Goal: Transaction & Acquisition: Purchase product/service

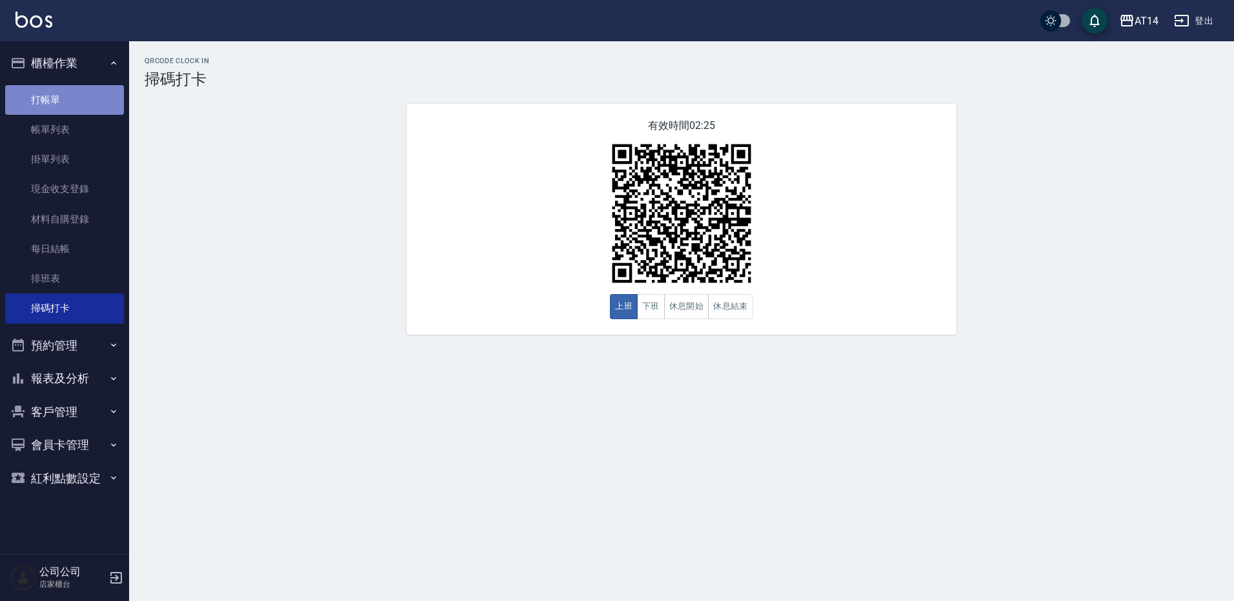
click at [46, 93] on link "打帳單" at bounding box center [64, 100] width 119 height 30
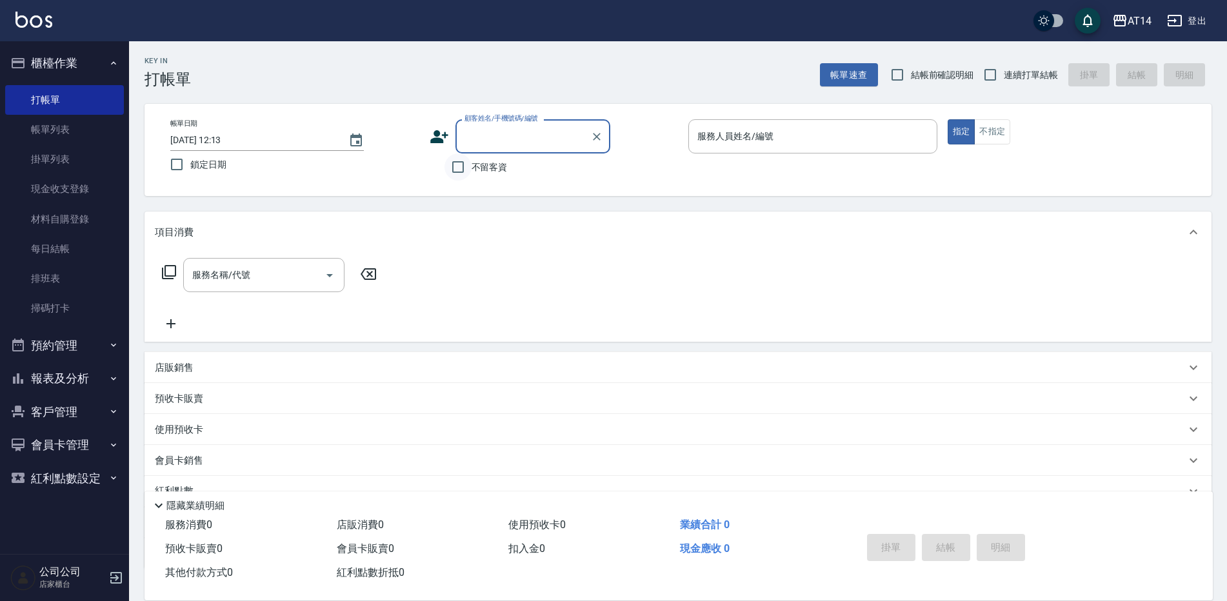
click at [459, 170] on input "不留客資" at bounding box center [458, 167] width 27 height 27
checkbox input "true"
click at [762, 150] on div "服務人員姓名/編號" at bounding box center [812, 136] width 249 height 34
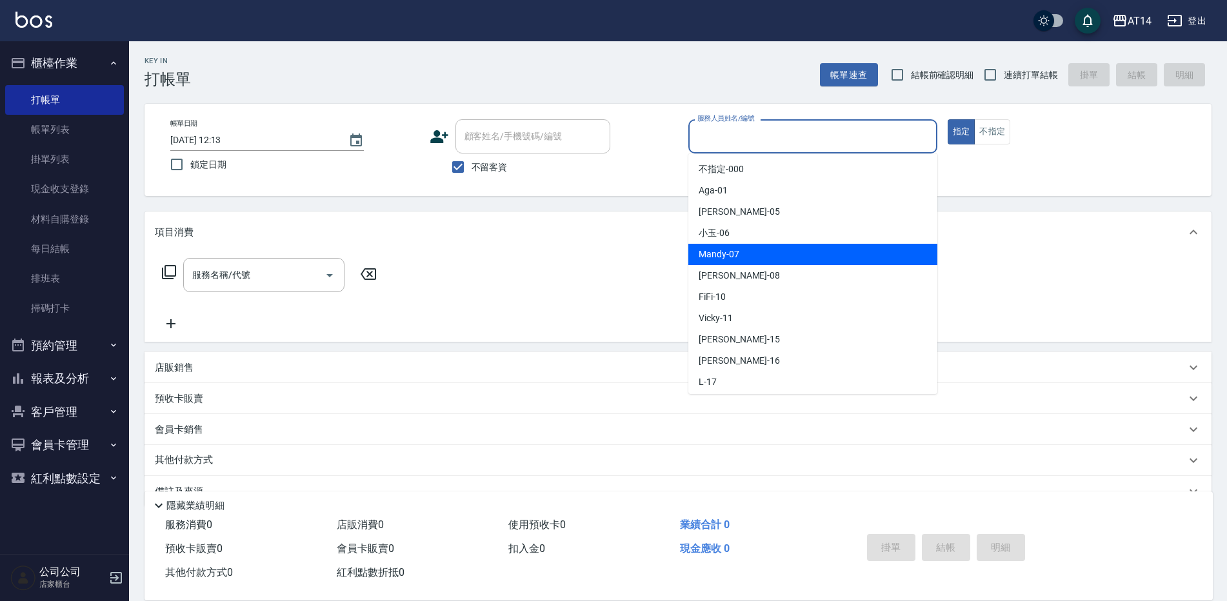
click at [701, 254] on span "Mandy -07" at bounding box center [719, 255] width 41 height 14
type input "Mandy-07"
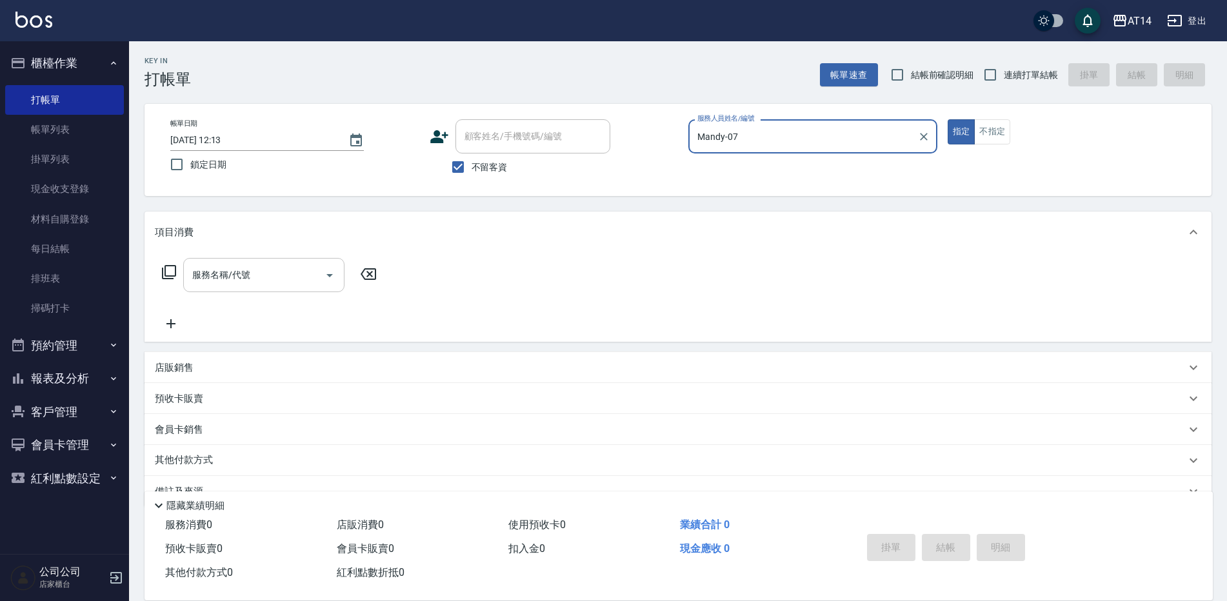
click at [275, 275] on input "服務名稱/代號" at bounding box center [254, 275] width 130 height 23
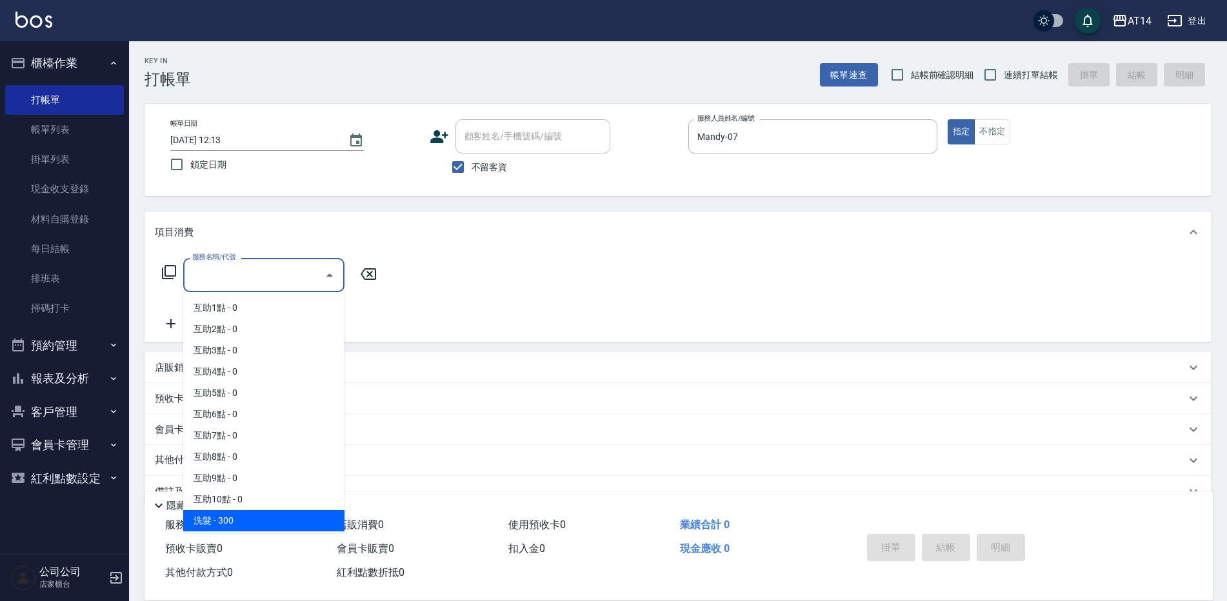
click at [231, 528] on span "洗髮 - 300" at bounding box center [263, 520] width 161 height 21
type input "洗髮(011)"
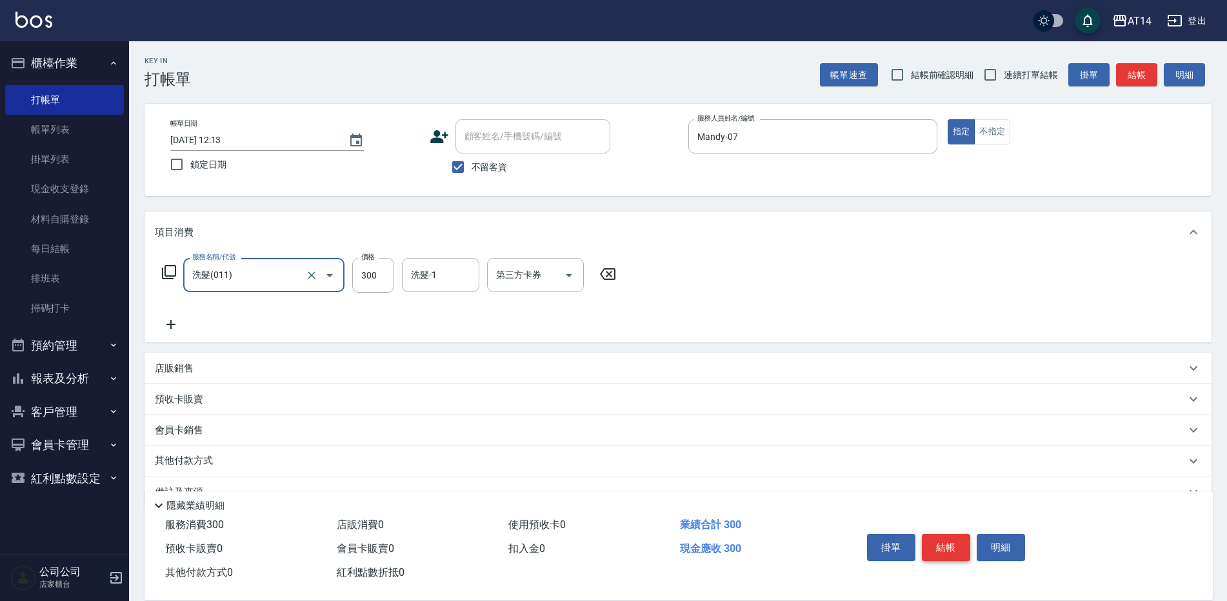
click at [939, 541] on button "結帳" at bounding box center [946, 547] width 48 height 27
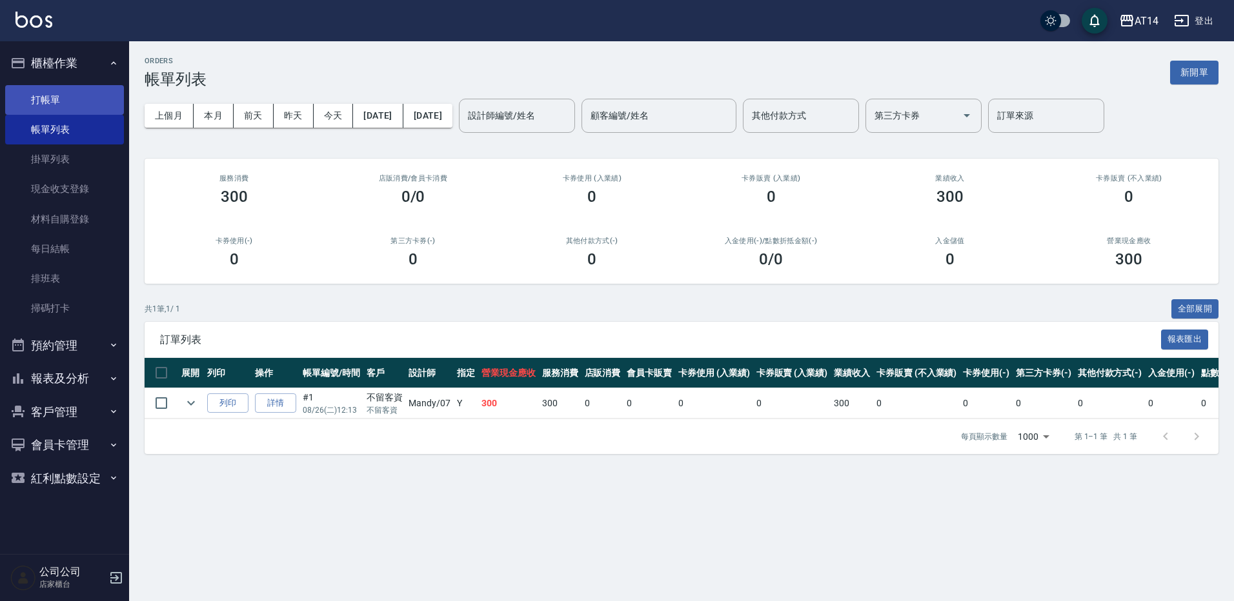
click at [72, 93] on link "打帳單" at bounding box center [64, 100] width 119 height 30
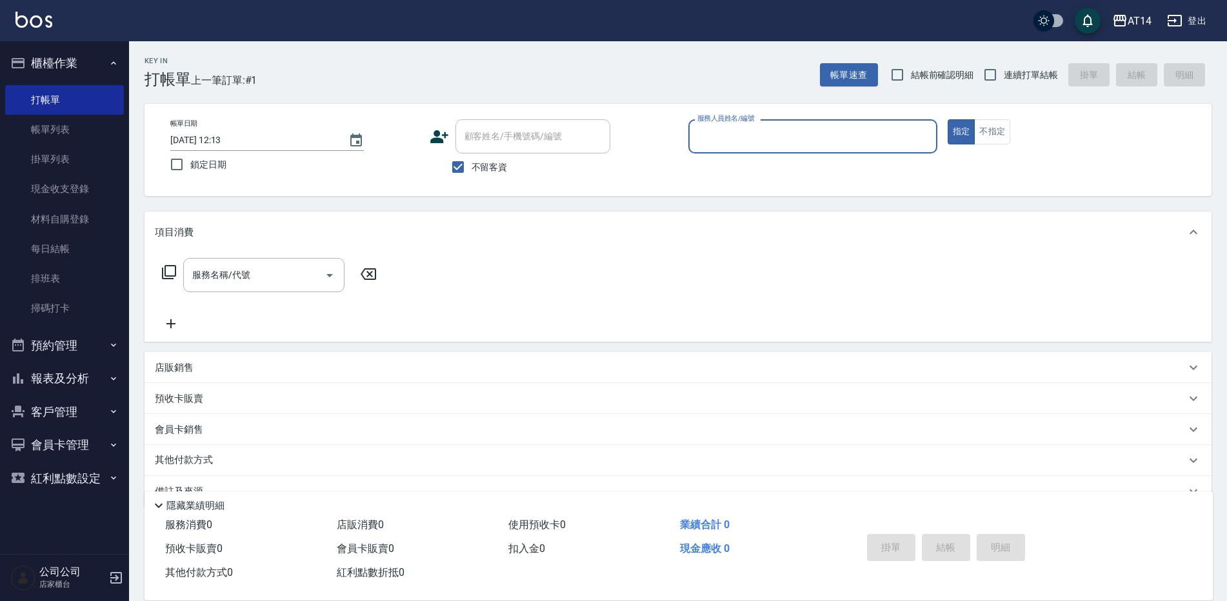
click at [789, 132] on input "服務人員姓名/編號" at bounding box center [812, 136] width 237 height 23
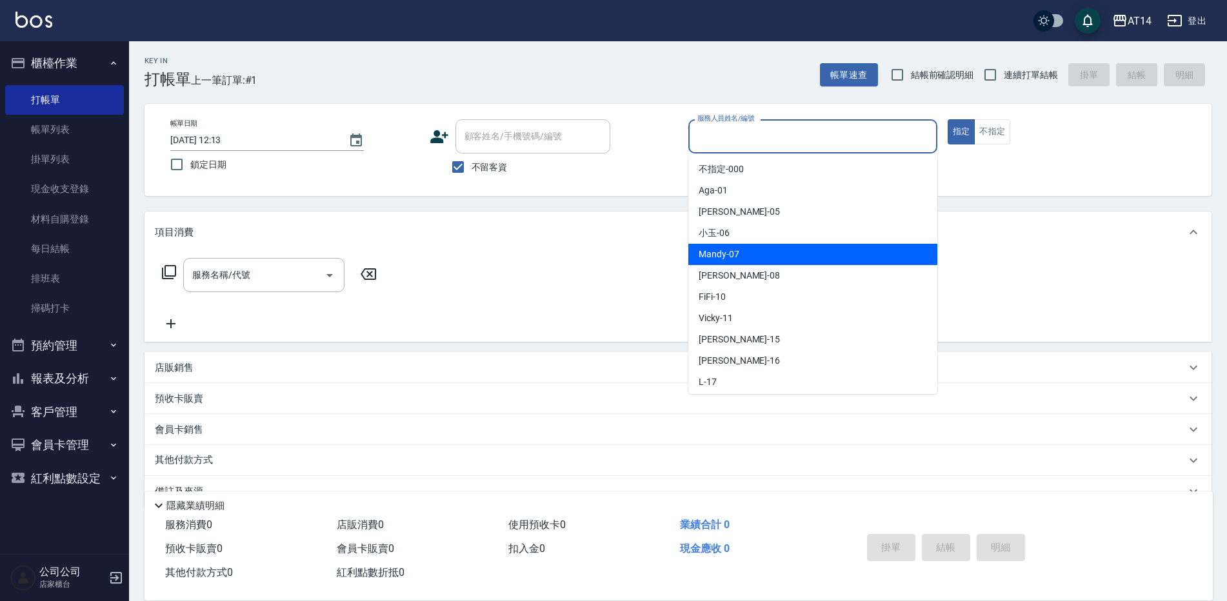
click at [744, 255] on div "Mandy -07" at bounding box center [812, 254] width 249 height 21
type input "Mandy-07"
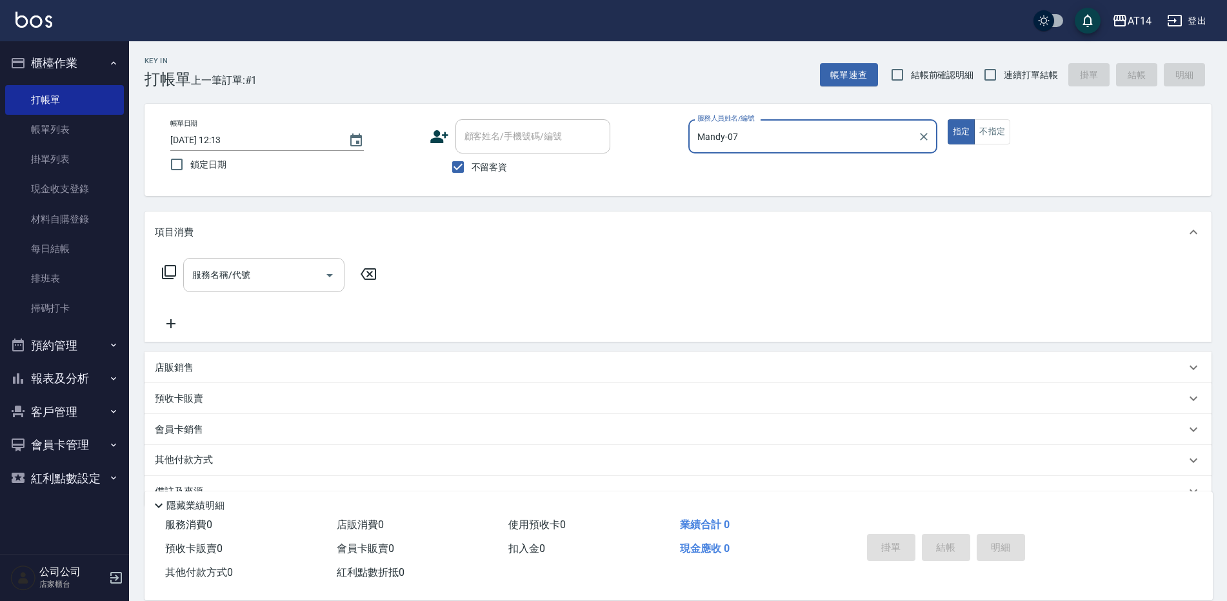
click at [322, 275] on icon "Open" at bounding box center [329, 275] width 15 height 15
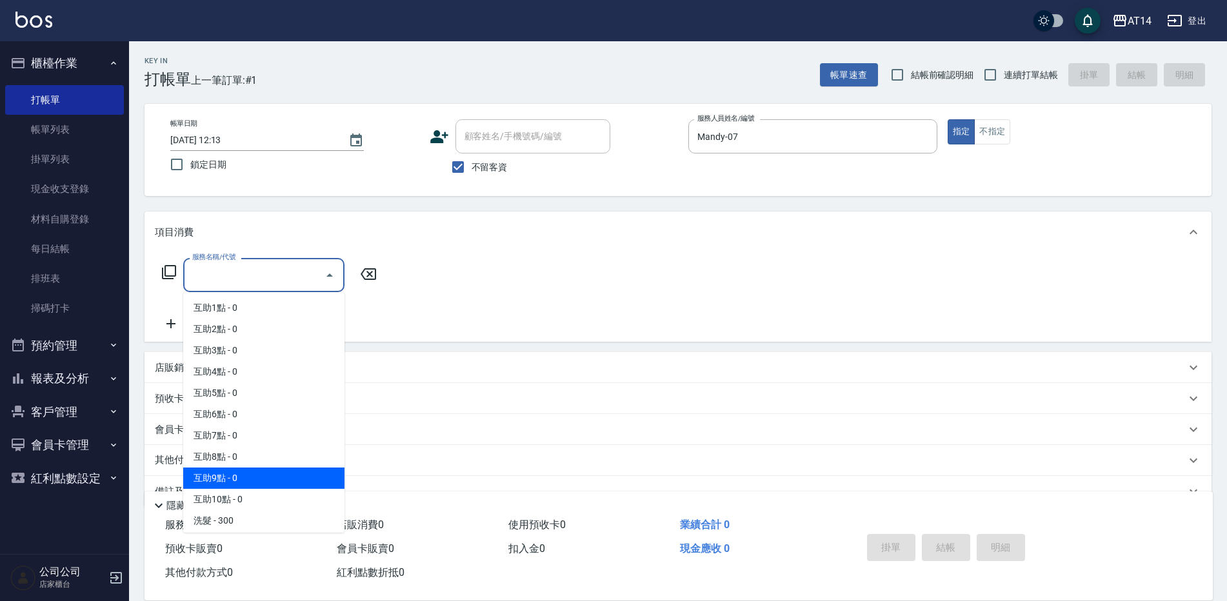
scroll to position [65, 0]
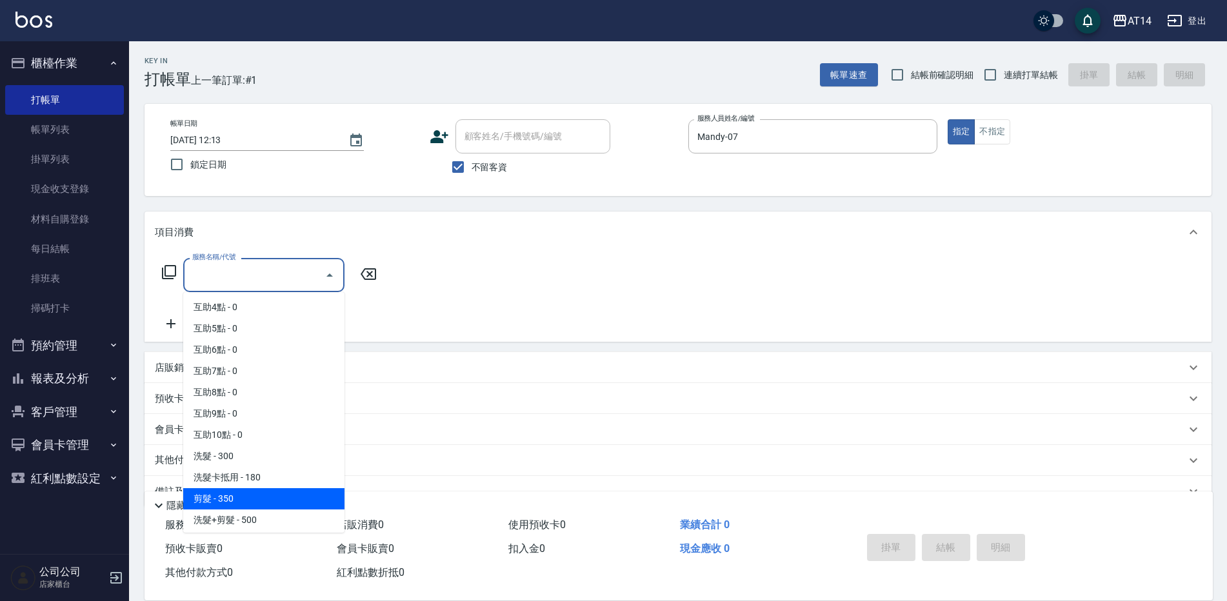
click at [223, 495] on span "剪髮 - 350" at bounding box center [263, 498] width 161 height 21
type input "剪髮(021)"
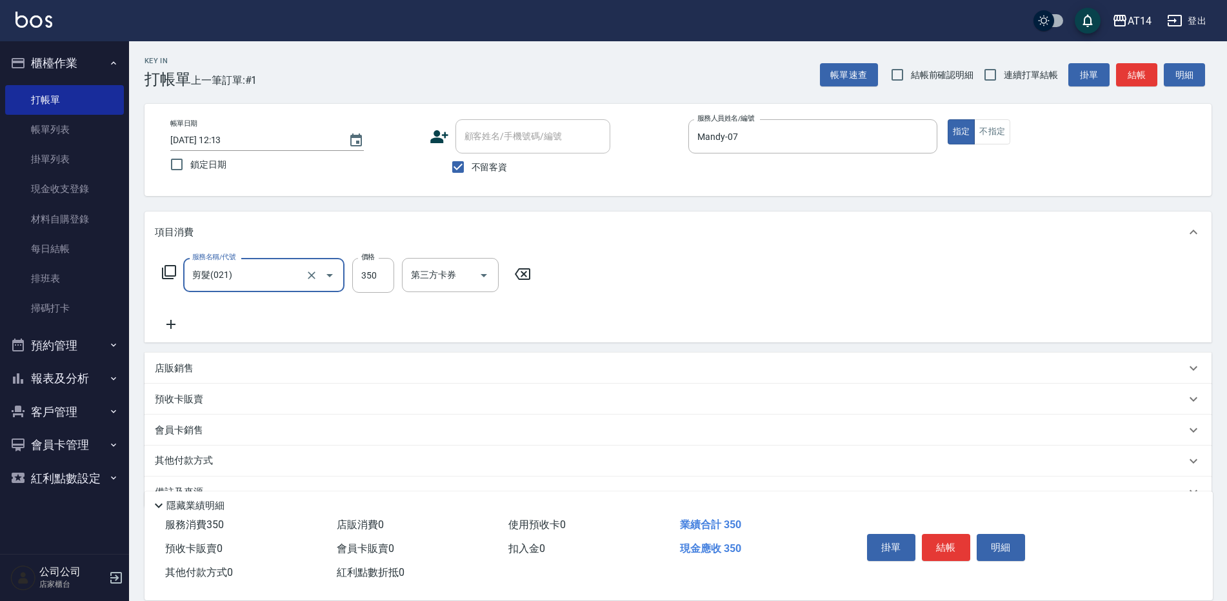
click at [378, 256] on div "服務名稱/代號 剪髮(021) 服務名稱/代號 價格 350 價格 第三方卡券 第三方卡券" at bounding box center [678, 298] width 1067 height 90
click at [372, 265] on input "350" at bounding box center [373, 275] width 42 height 35
type input "300"
drag, startPoint x: 952, startPoint y: 545, endPoint x: 943, endPoint y: 535, distance: 12.8
click at [952, 545] on button "結帳" at bounding box center [946, 547] width 48 height 27
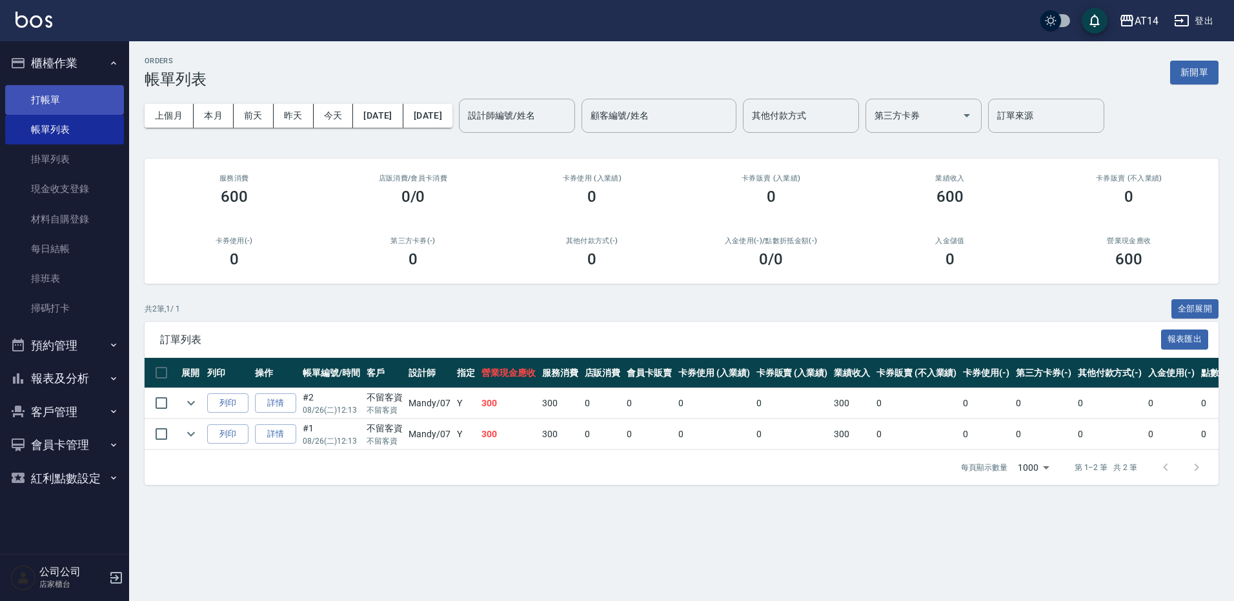
click at [55, 96] on link "打帳單" at bounding box center [64, 100] width 119 height 30
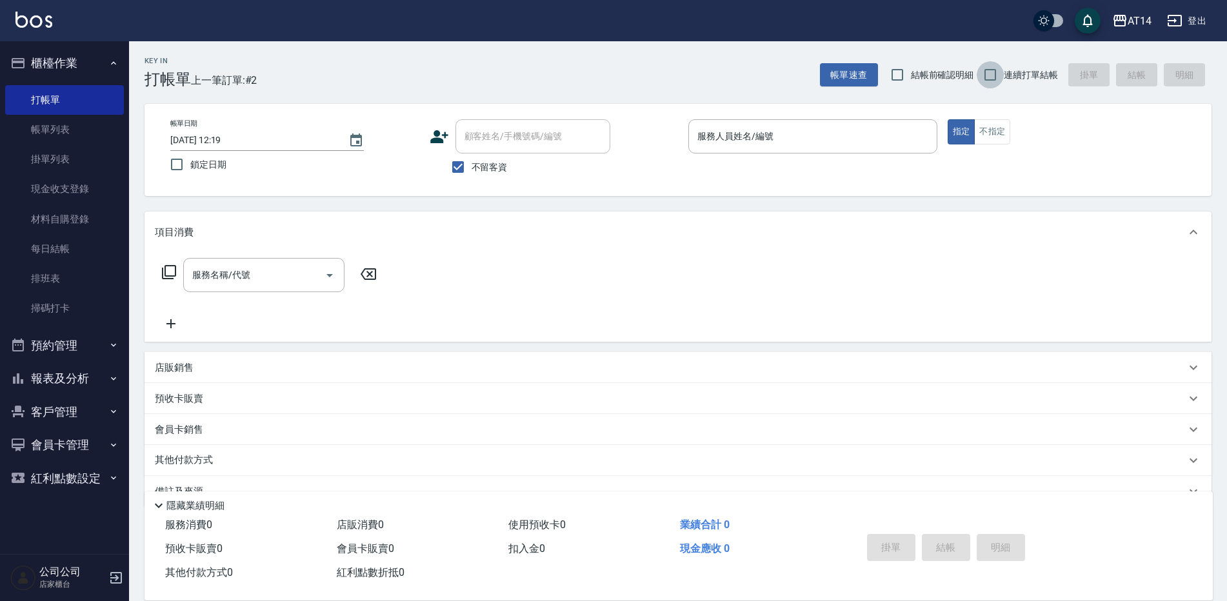
click at [998, 77] on input "連續打單結帳" at bounding box center [990, 74] width 27 height 27
checkbox input "true"
click at [741, 135] on input "服務人員姓名/編號" at bounding box center [812, 136] width 237 height 23
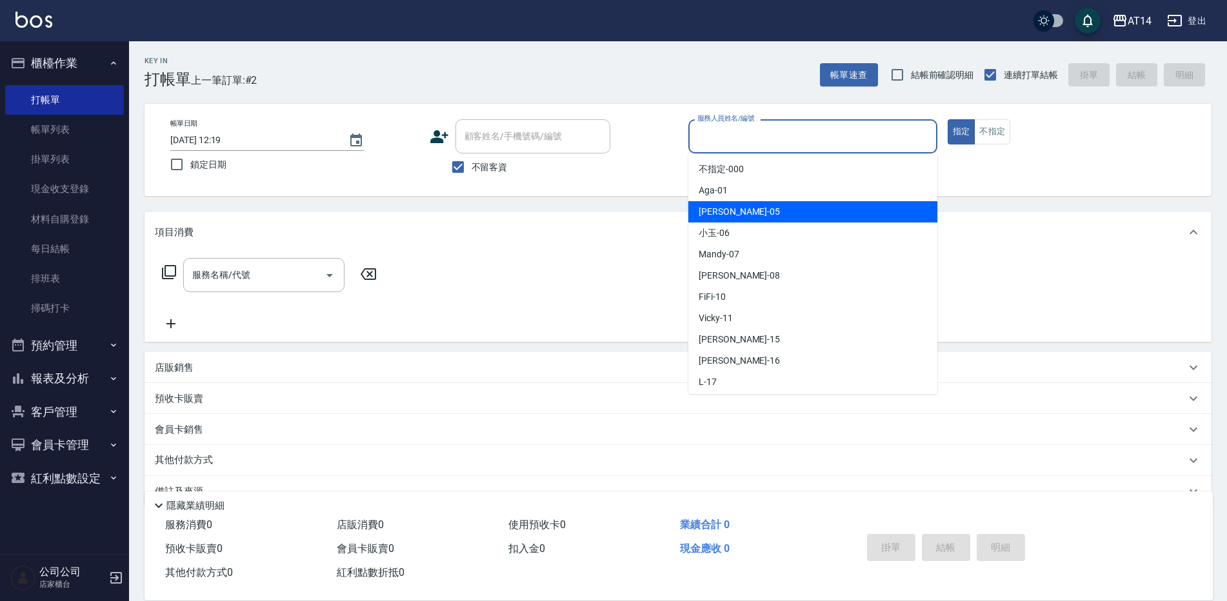
click at [745, 209] on div "Patty -05" at bounding box center [812, 211] width 249 height 21
type input "Patty-05"
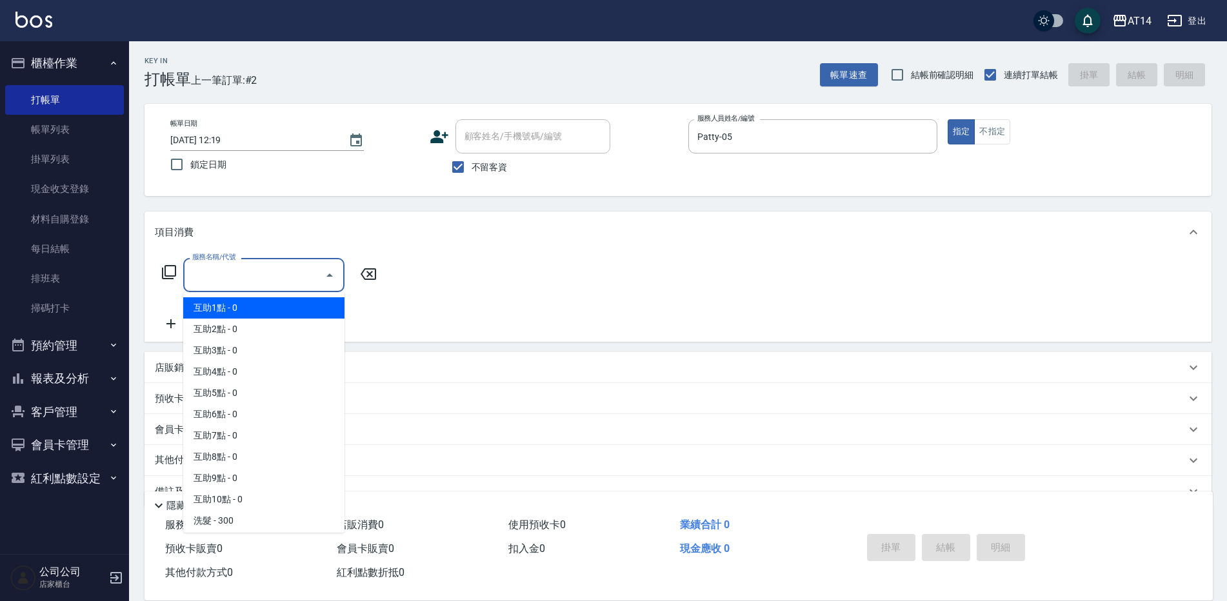
click at [258, 267] on input "服務名稱/代號" at bounding box center [254, 275] width 130 height 23
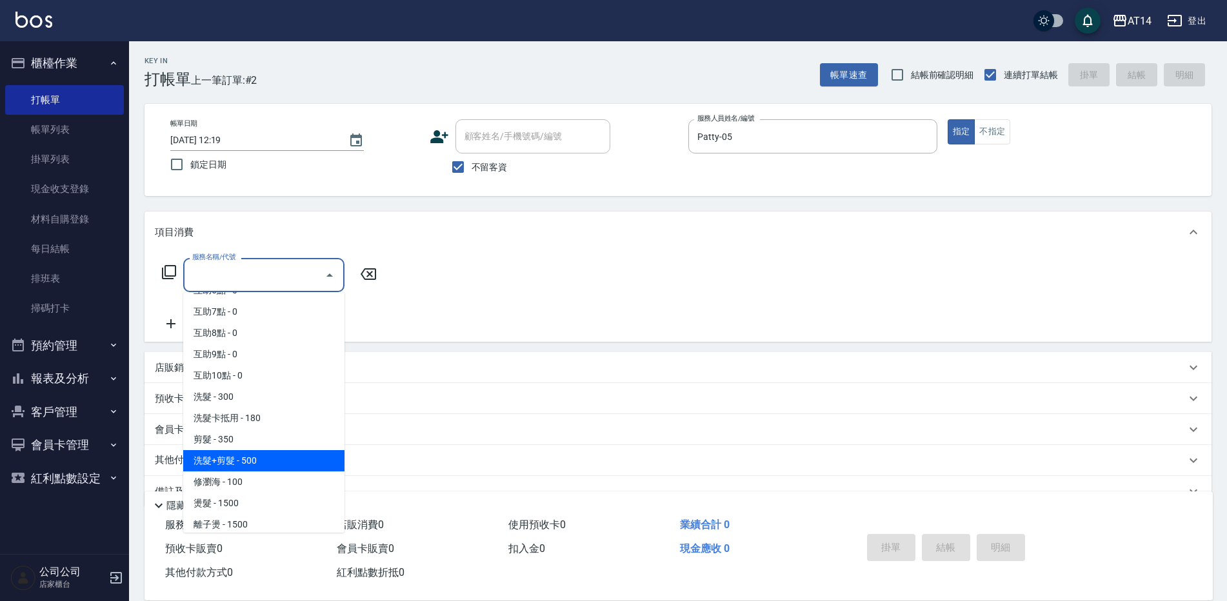
scroll to position [129, 0]
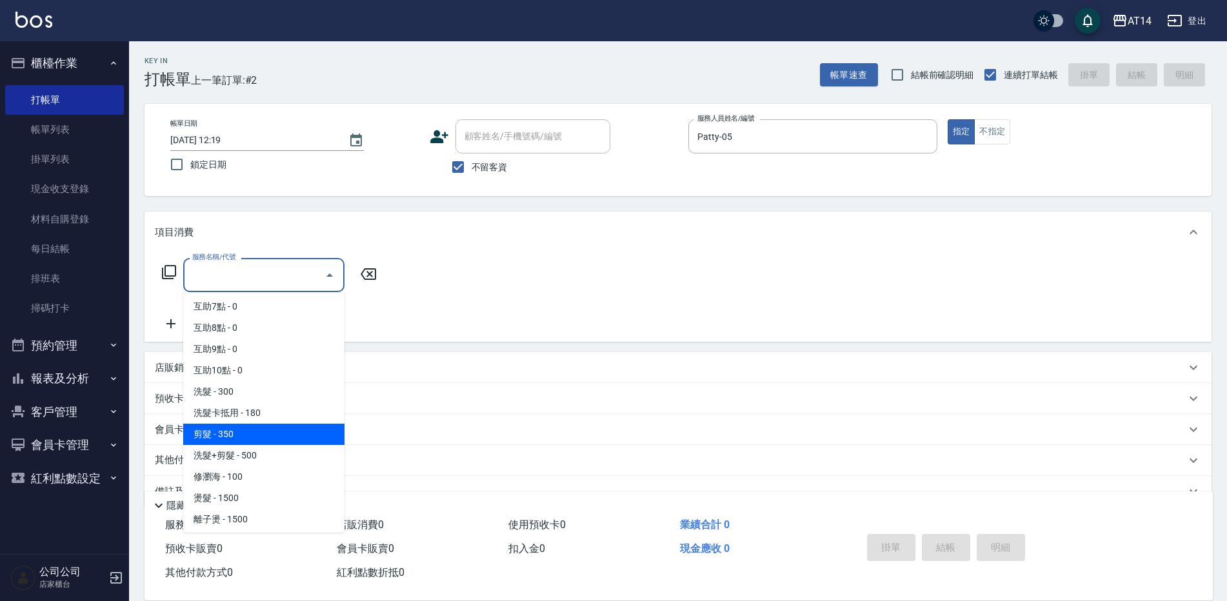
click at [241, 439] on span "剪髮 - 350" at bounding box center [263, 434] width 161 height 21
type input "剪髮(021)"
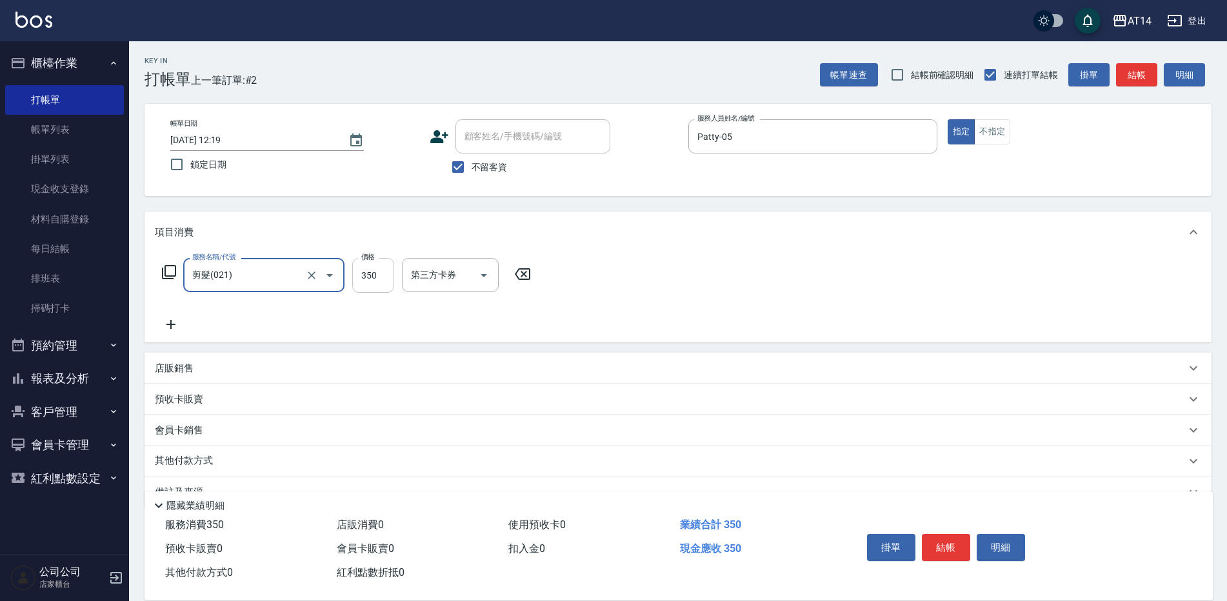
click at [373, 290] on input "350" at bounding box center [373, 275] width 42 height 35
type input "300"
click at [949, 542] on button "結帳" at bounding box center [946, 547] width 48 height 27
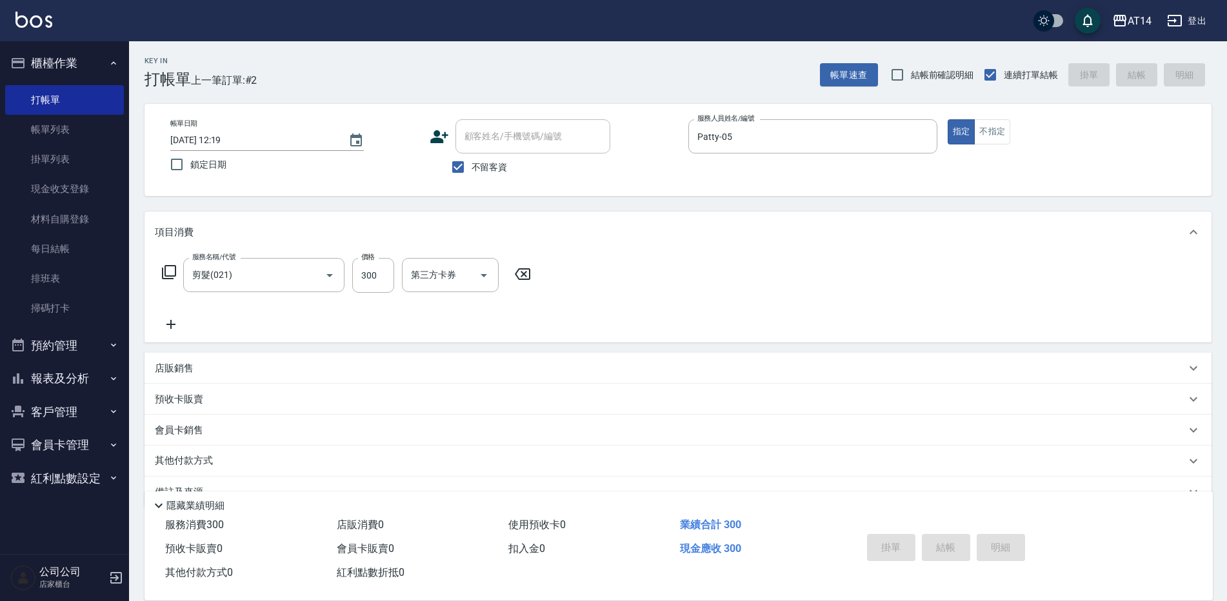
type input "[DATE] 12:20"
click at [484, 177] on label "不留客資" at bounding box center [476, 167] width 63 height 27
click at [472, 177] on input "不留客資" at bounding box center [458, 167] width 27 height 27
checkbox input "false"
click at [484, 132] on div "顧客姓名/手機號碼/編號 顧客姓名/手機號碼/編號" at bounding box center [532, 136] width 155 height 34
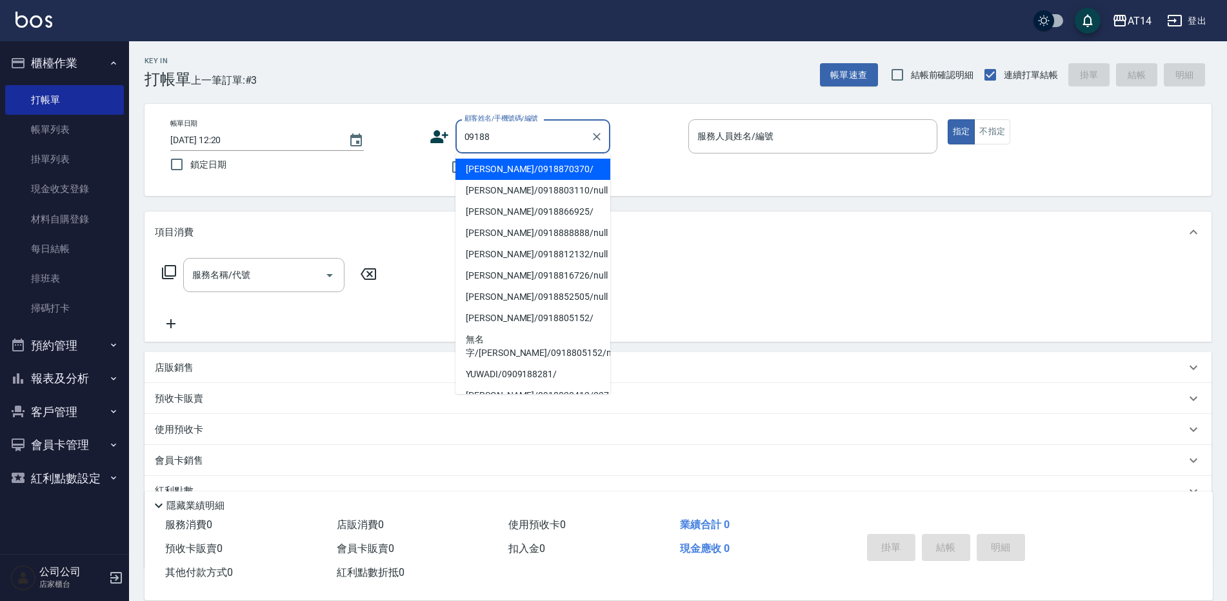
click at [505, 170] on li "[PERSON_NAME]/0918870370/" at bounding box center [532, 169] width 155 height 21
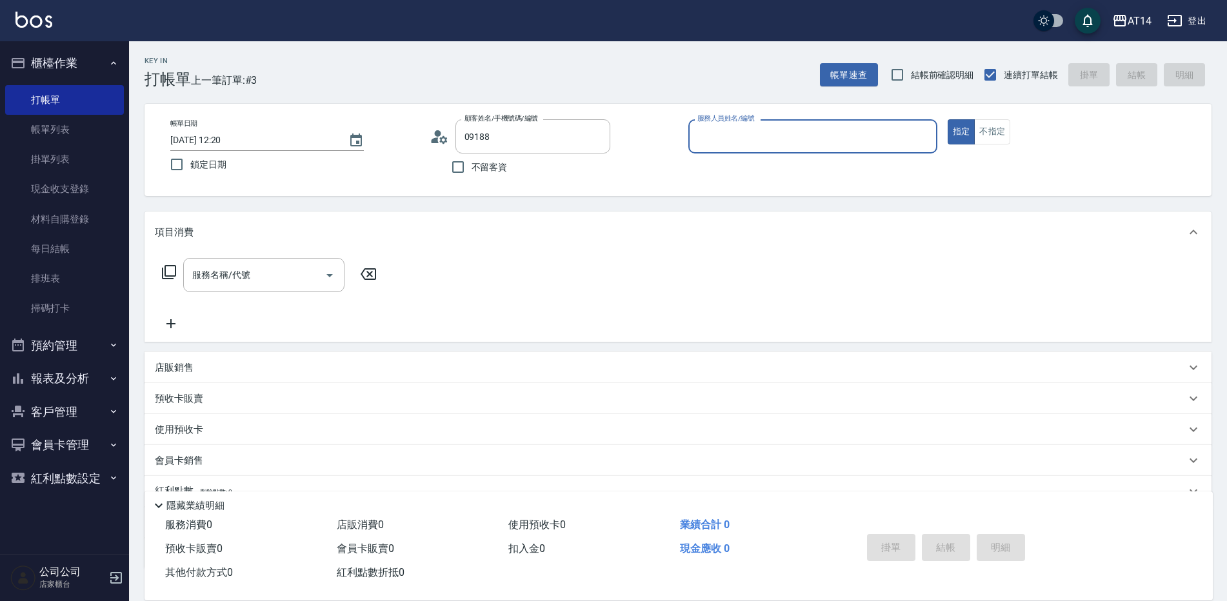
type input "[PERSON_NAME]/0918870370/"
type input "Patty-05"
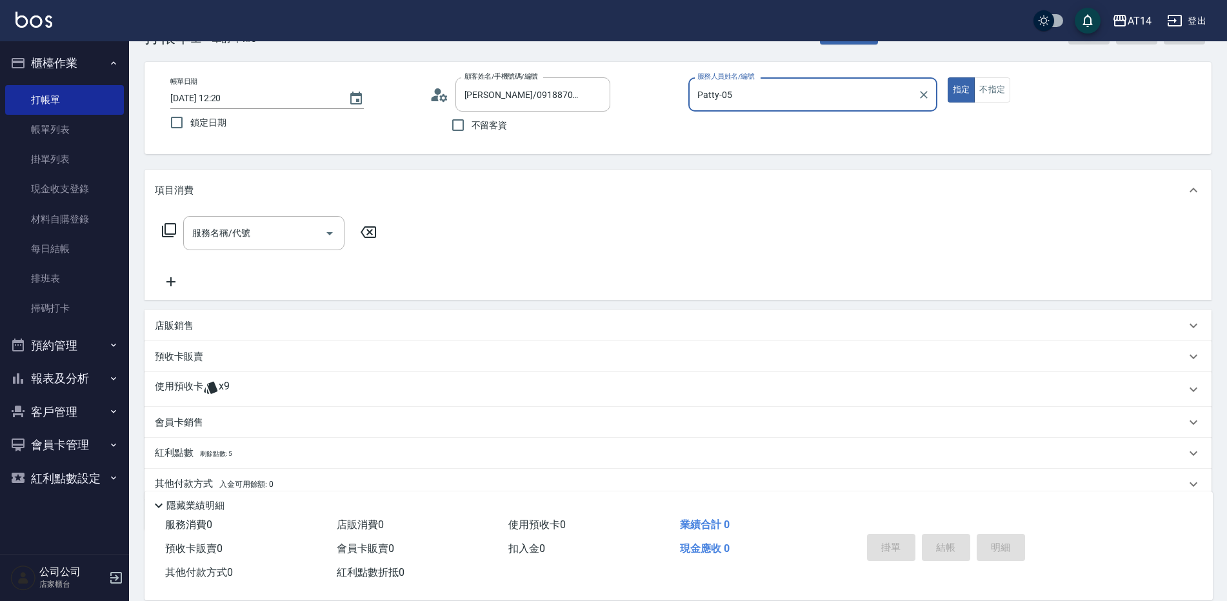
scroll to position [65, 0]
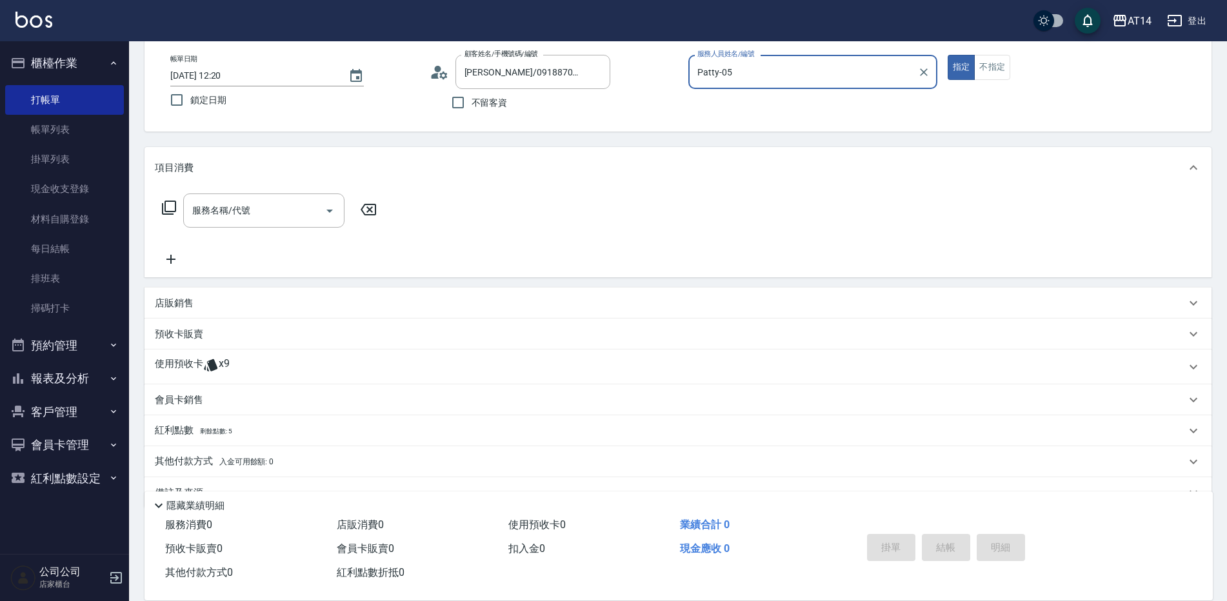
click at [217, 365] on icon at bounding box center [210, 364] width 15 height 15
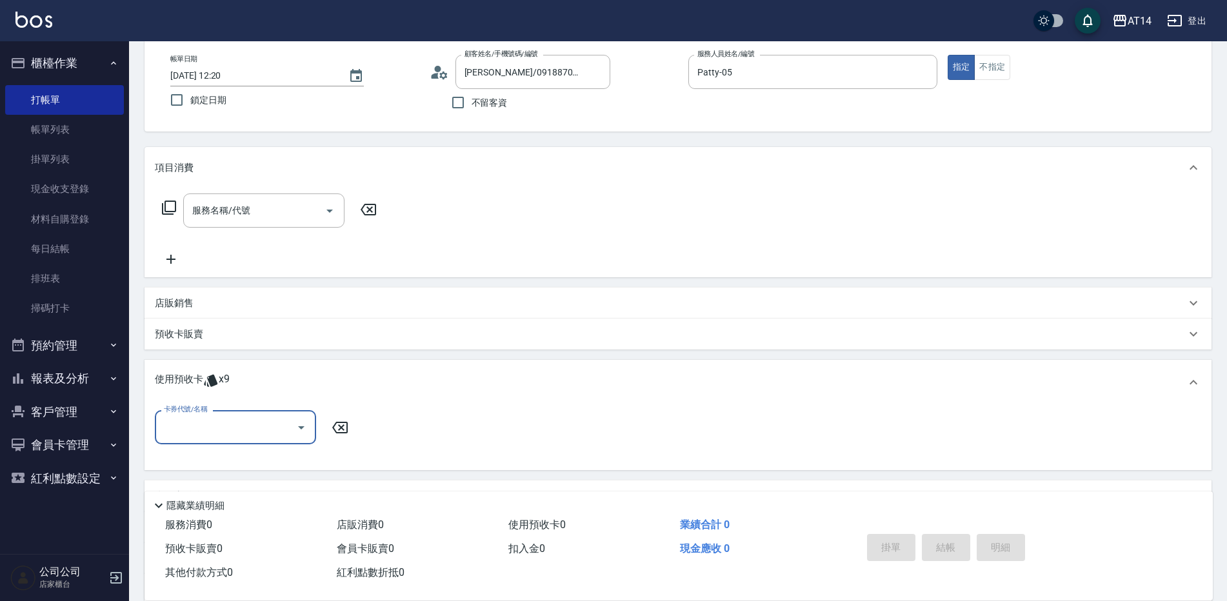
scroll to position [0, 0]
click at [237, 428] on input "卡券代號/名稱" at bounding box center [226, 427] width 130 height 23
click at [195, 453] on div "洗髮卡 剩餘9張" at bounding box center [235, 460] width 161 height 21
type input "洗髮卡"
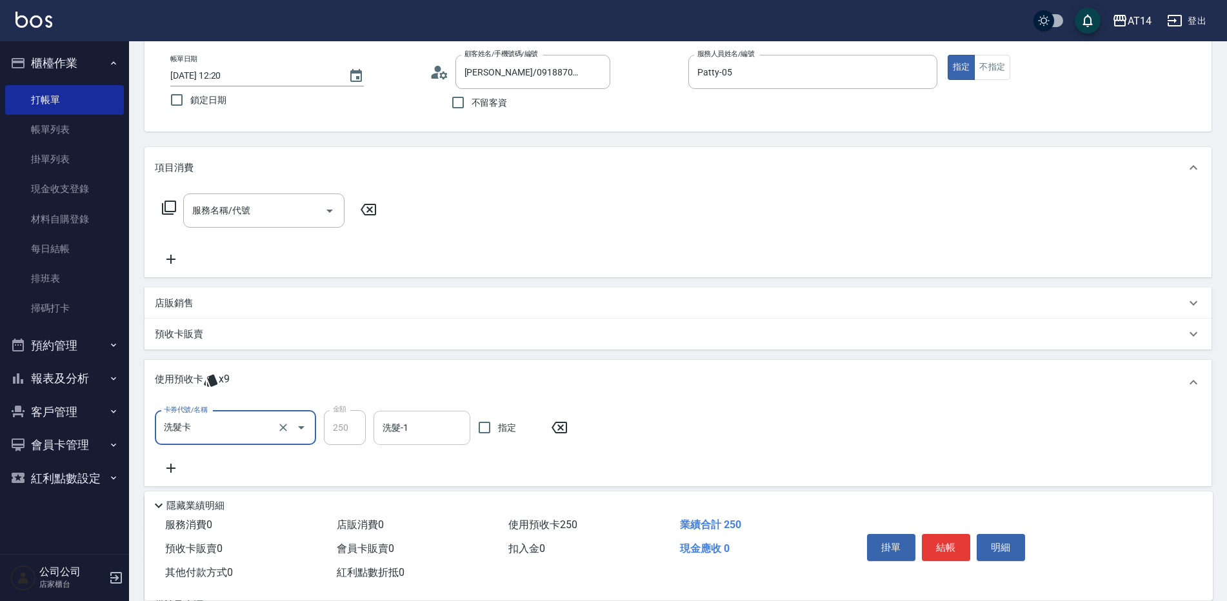
click at [427, 440] on div "洗髮-1" at bounding box center [422, 428] width 97 height 34
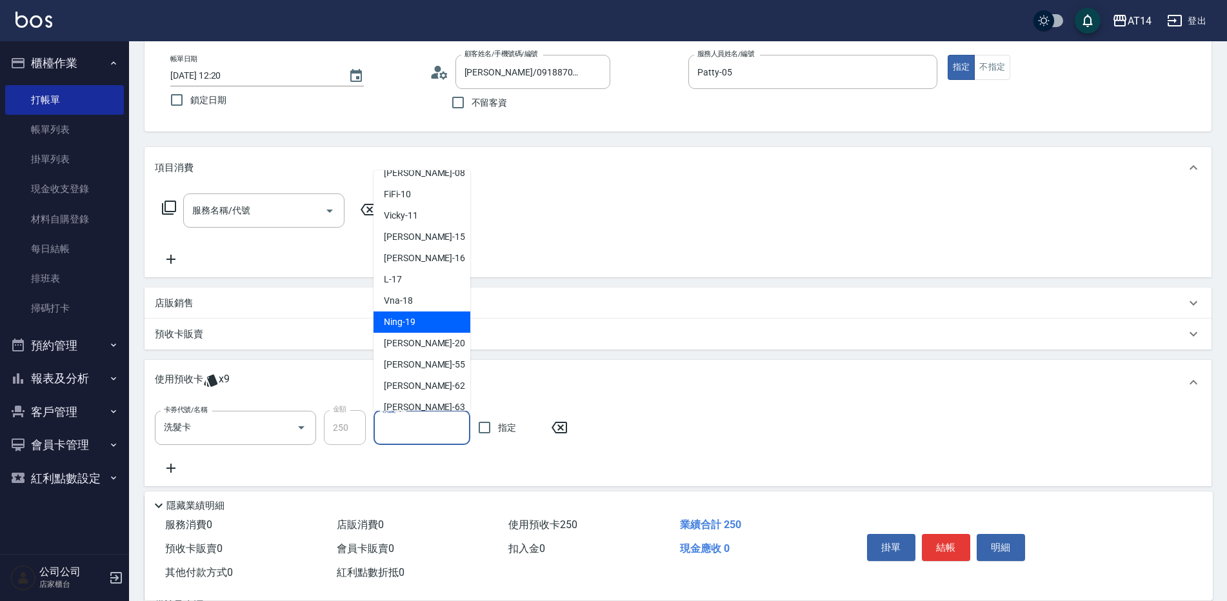
scroll to position [129, 0]
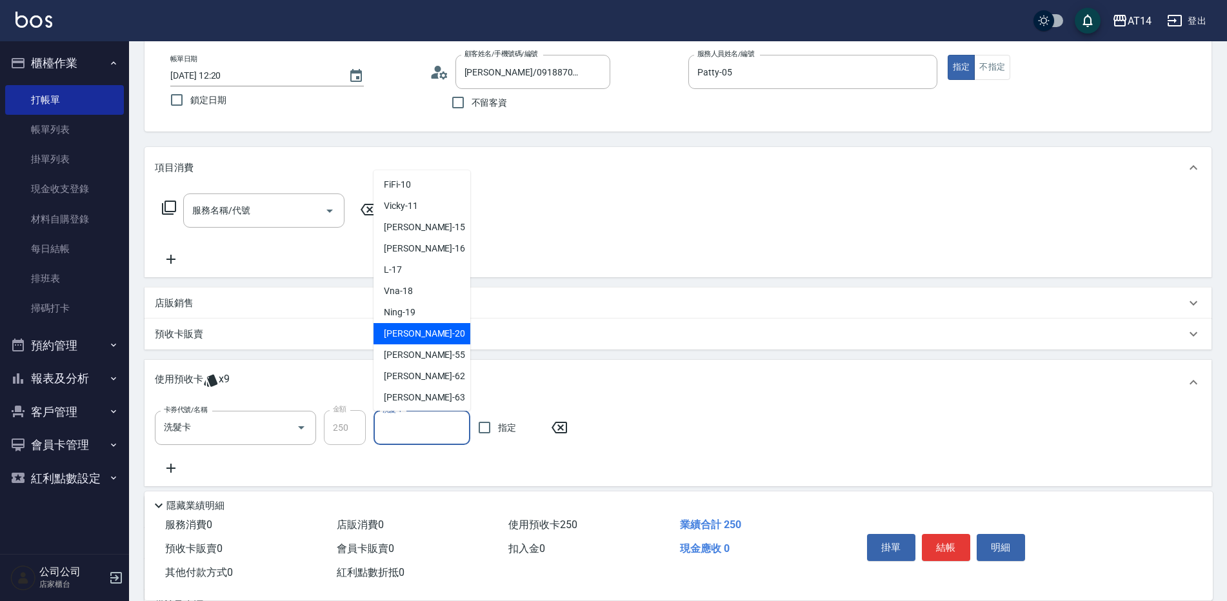
click at [407, 335] on span "[PERSON_NAME] -20" at bounding box center [424, 334] width 81 height 14
type input "[PERSON_NAME]-20"
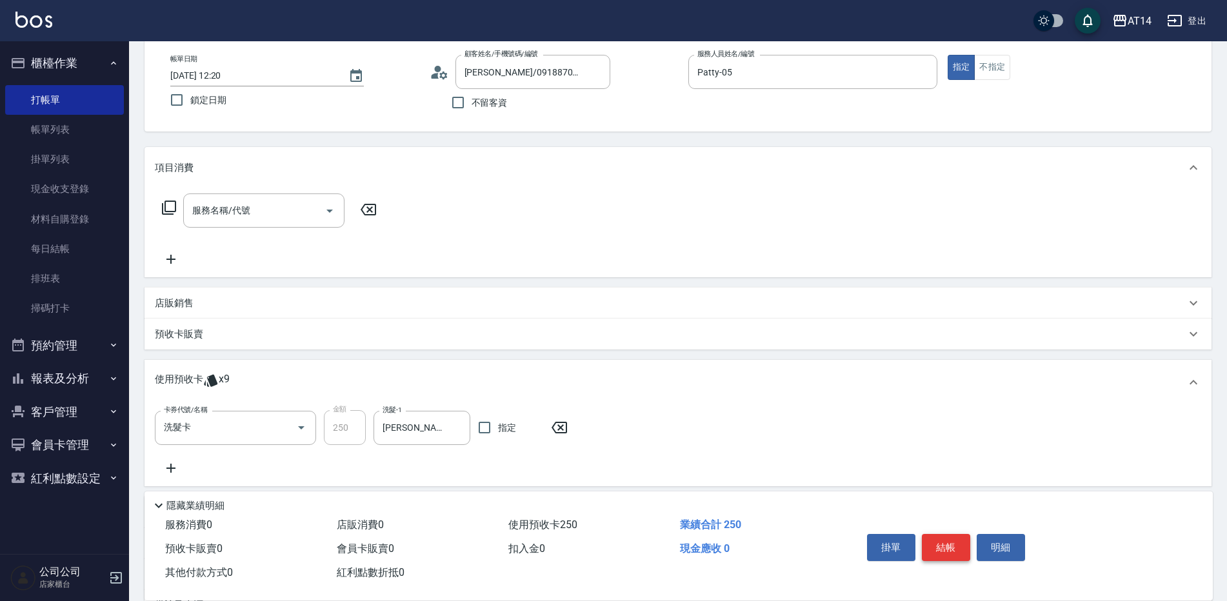
click at [952, 535] on button "結帳" at bounding box center [946, 547] width 48 height 27
type input "[DATE] 12:33"
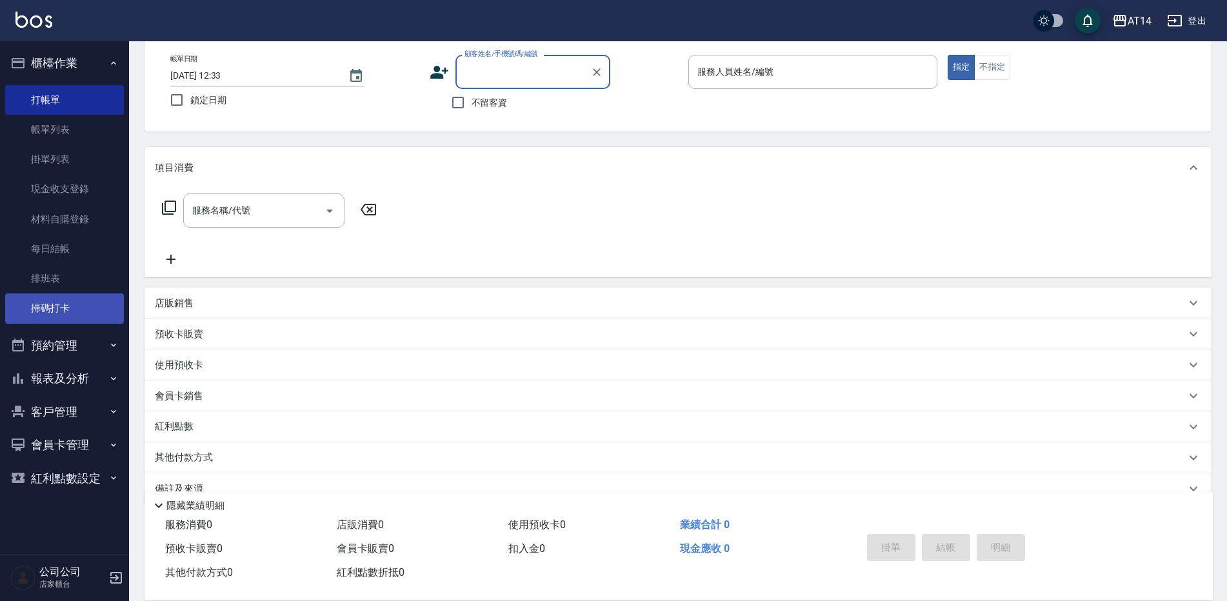
click at [81, 313] on link "掃碼打卡" at bounding box center [64, 309] width 119 height 30
